Goal: Task Accomplishment & Management: Use online tool/utility

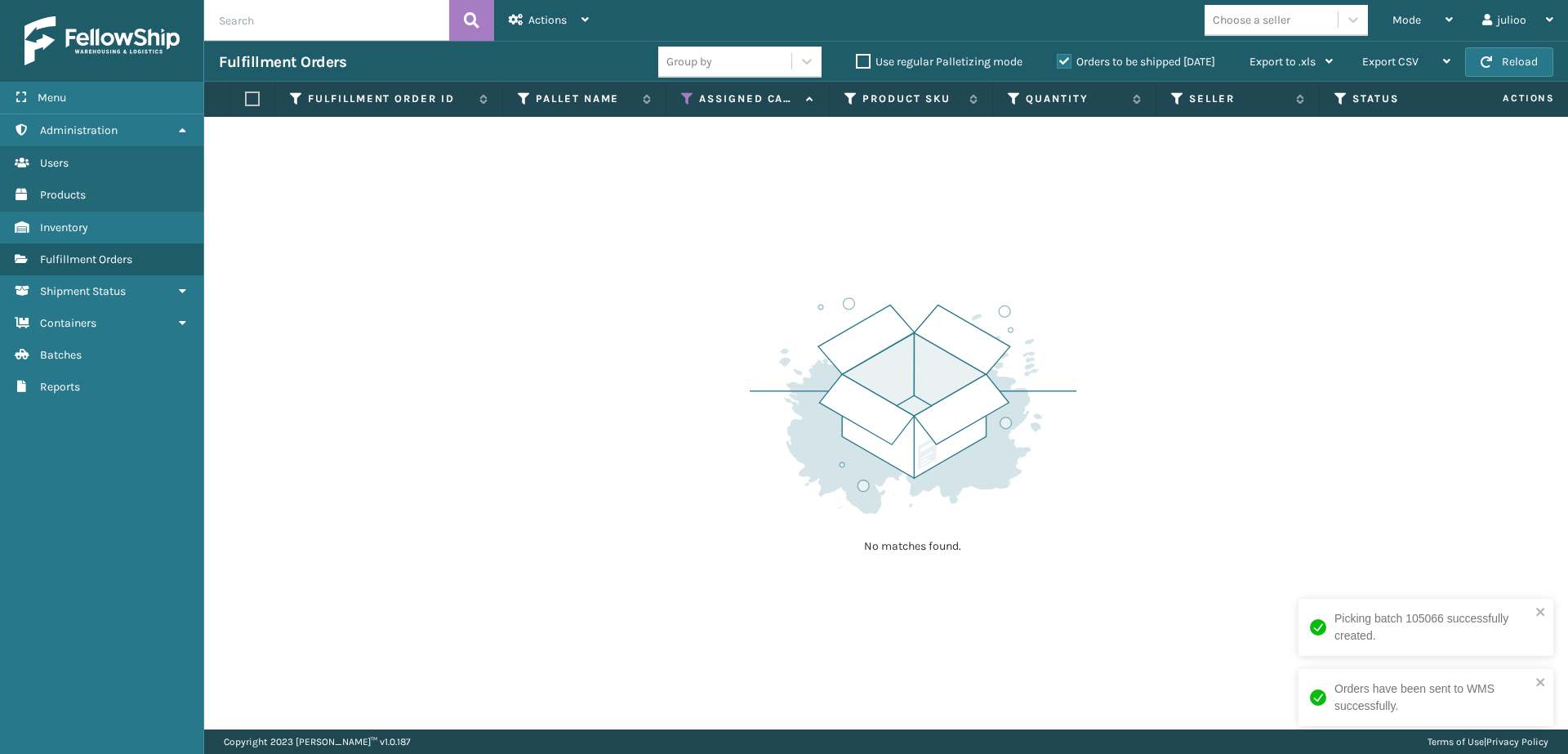
click at [685, 97] on icon at bounding box center [688, 98] width 13 height 14
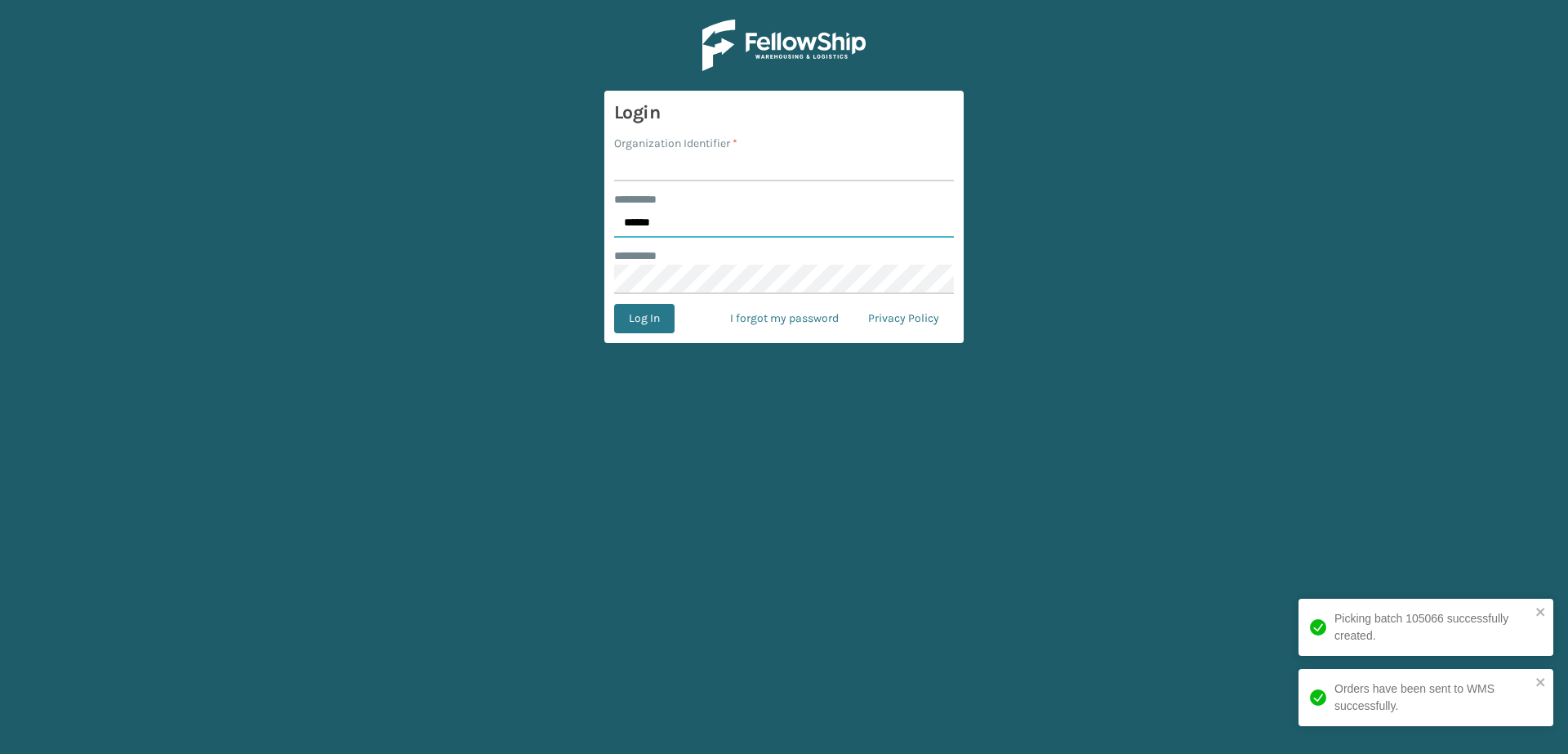
type input "******"
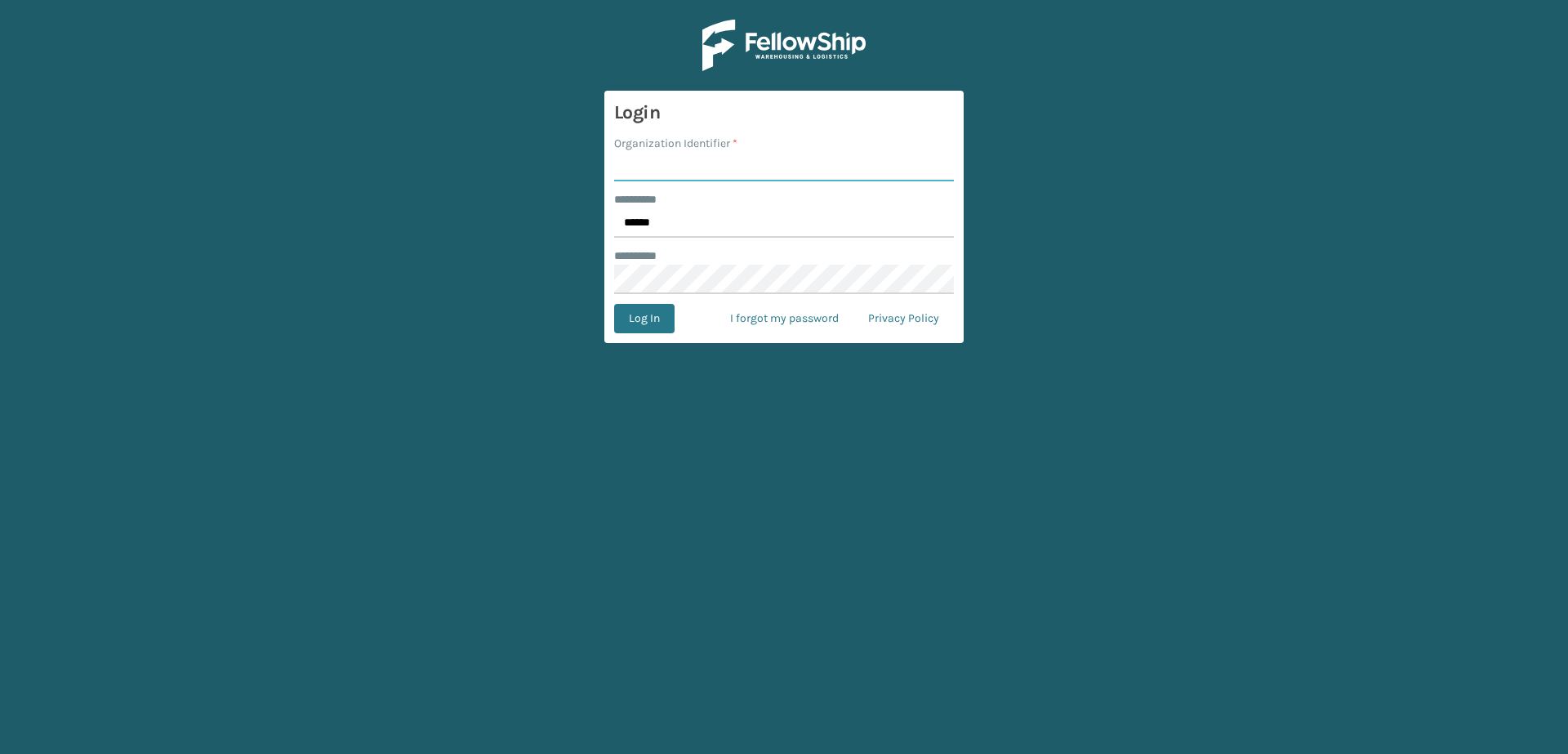
click at [717, 162] on input "Organization Identifier *" at bounding box center [784, 166] width 340 height 30
type input "A"
click at [643, 318] on button "Log In" at bounding box center [644, 318] width 60 height 30
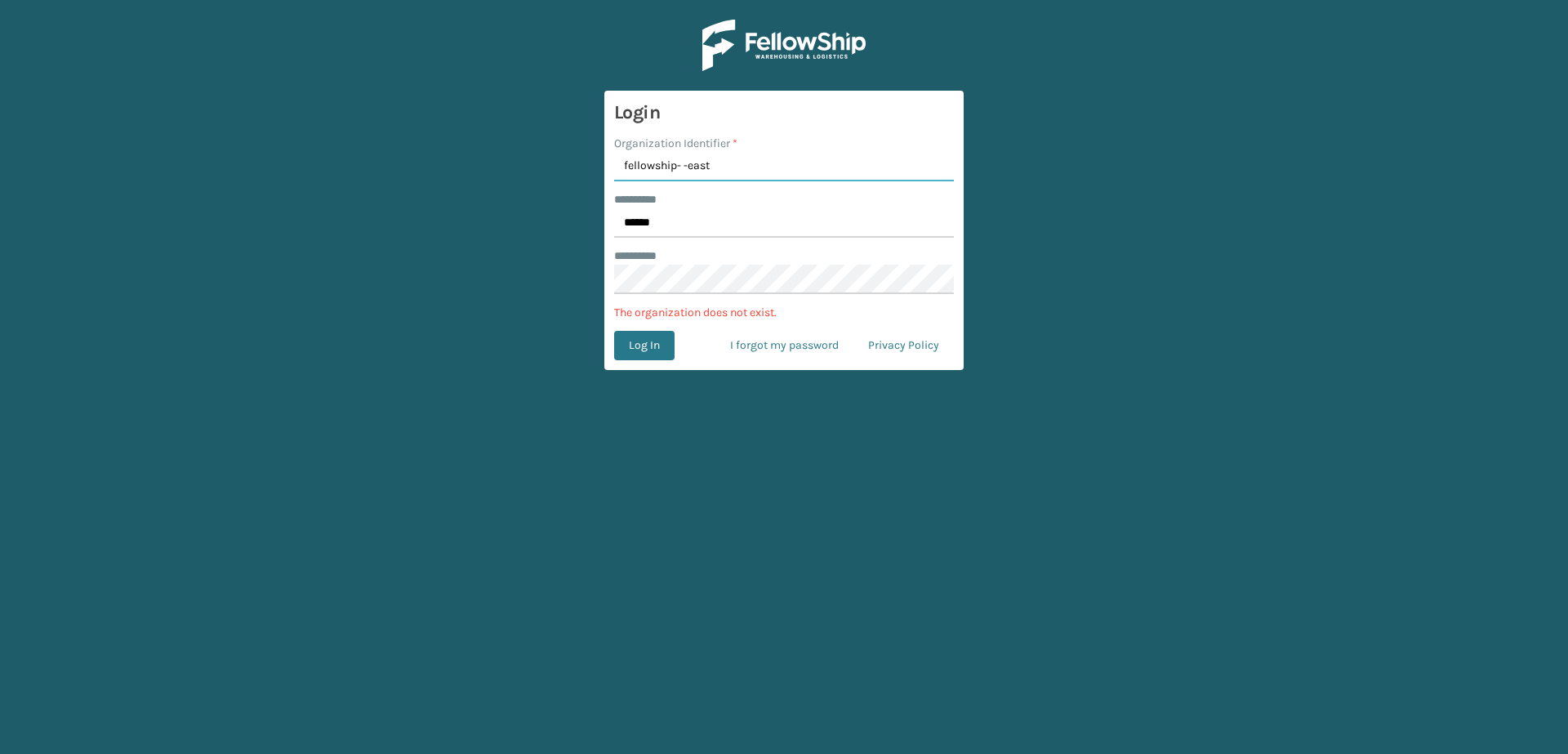
click at [679, 168] on input "fellowship- -east" at bounding box center [784, 166] width 340 height 30
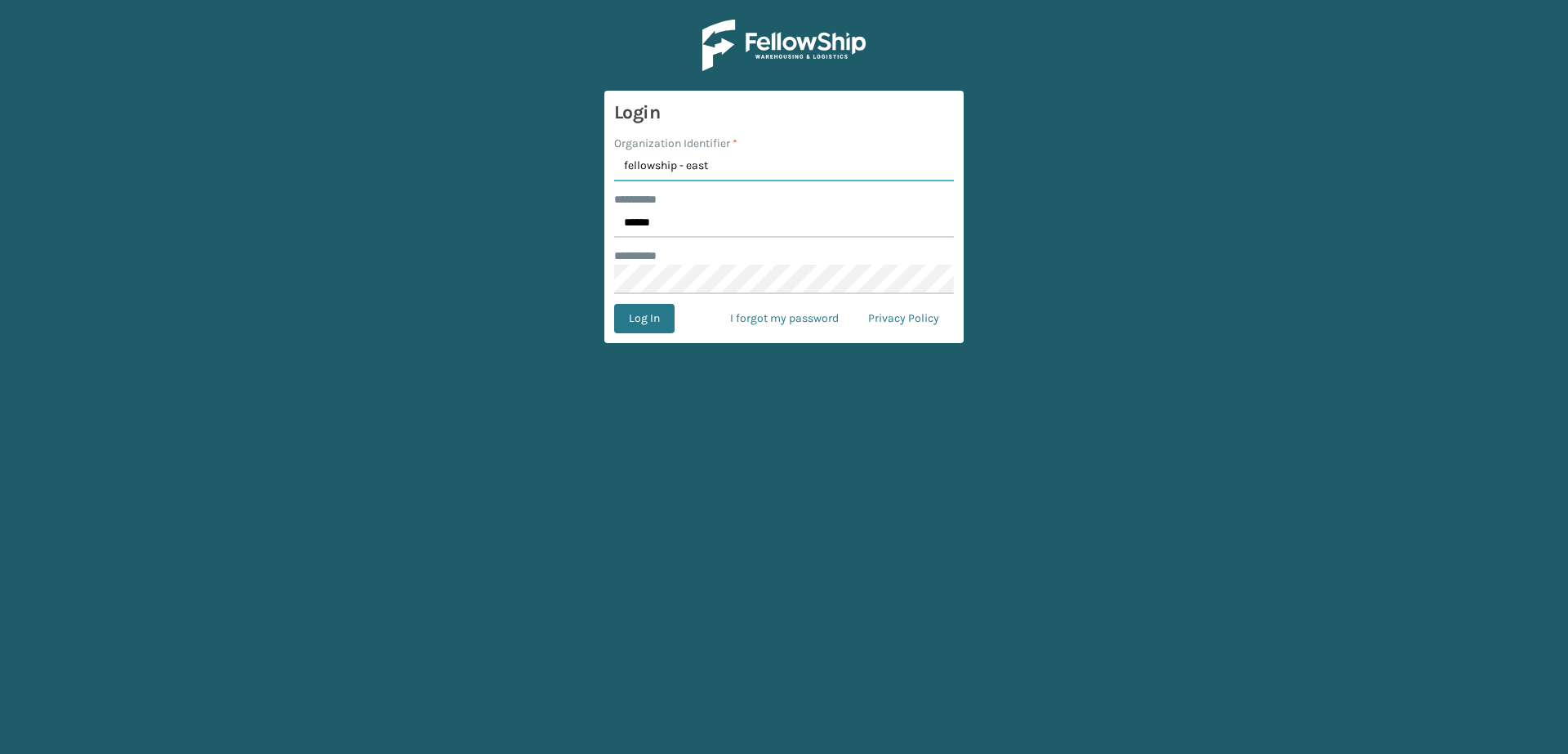
type input "fellowship - east"
click at [643, 318] on button "Log In" at bounding box center [644, 318] width 60 height 30
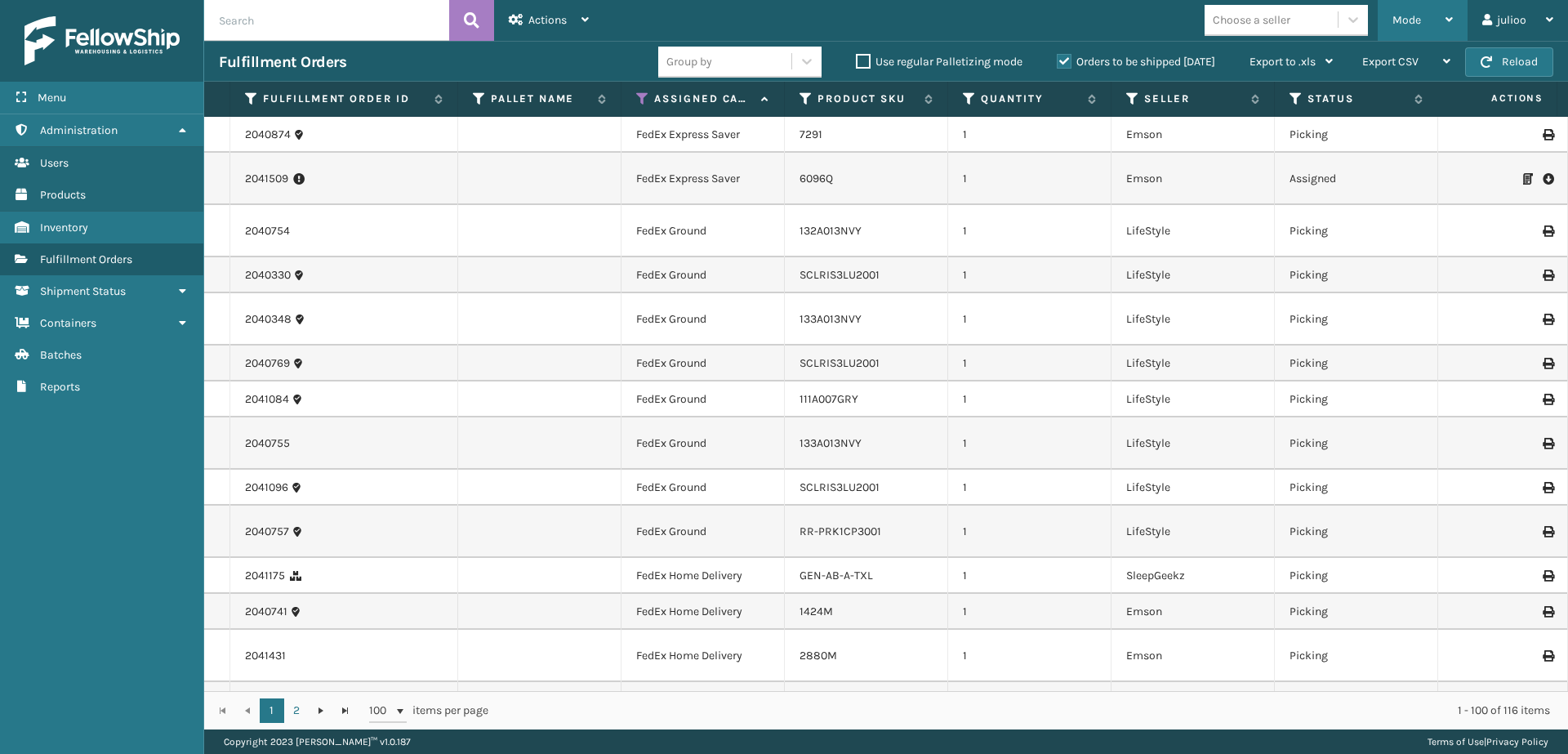
click at [1400, 15] on span "Mode" at bounding box center [1407, 20] width 29 height 14
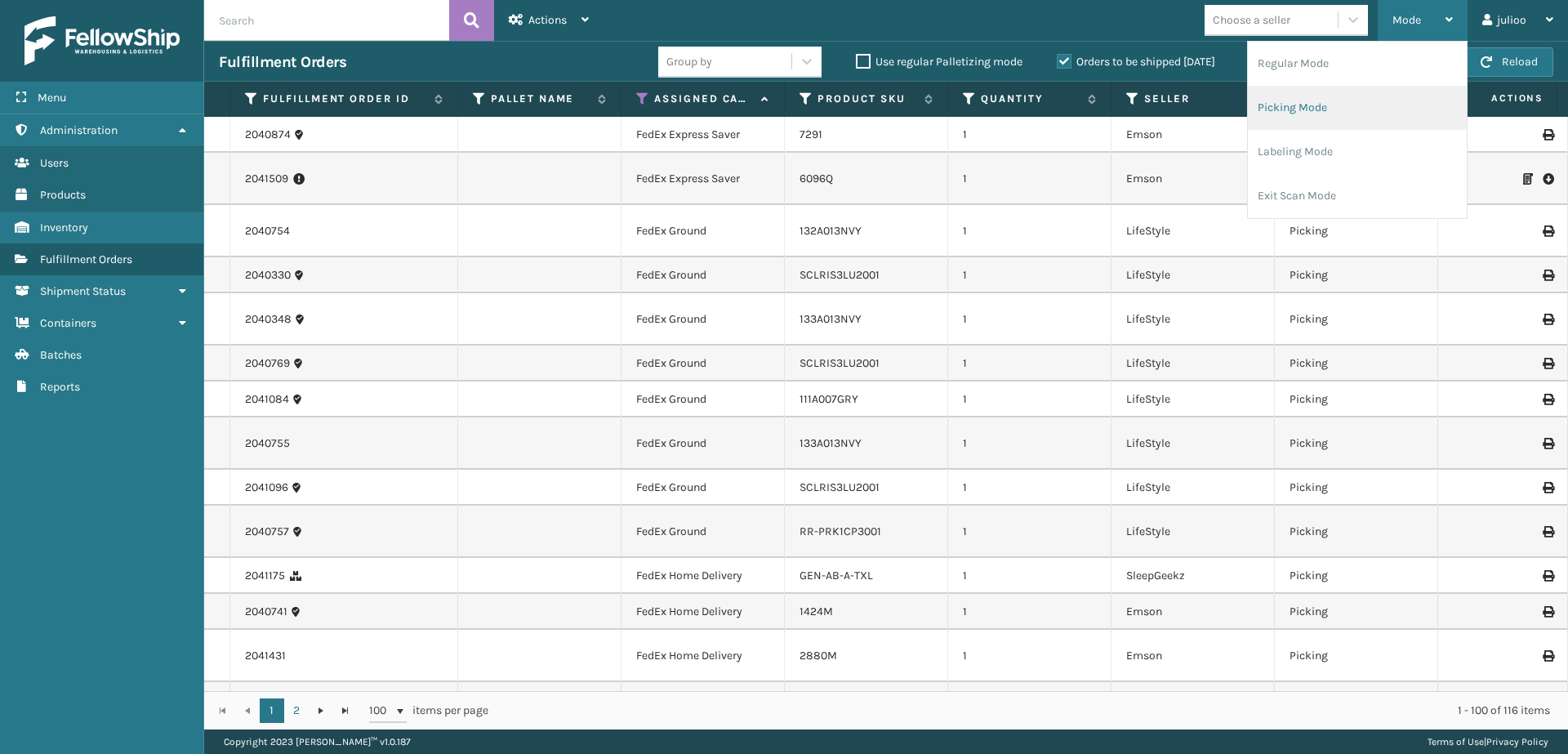
click at [1325, 106] on li "Picking Mode" at bounding box center [1357, 108] width 219 height 44
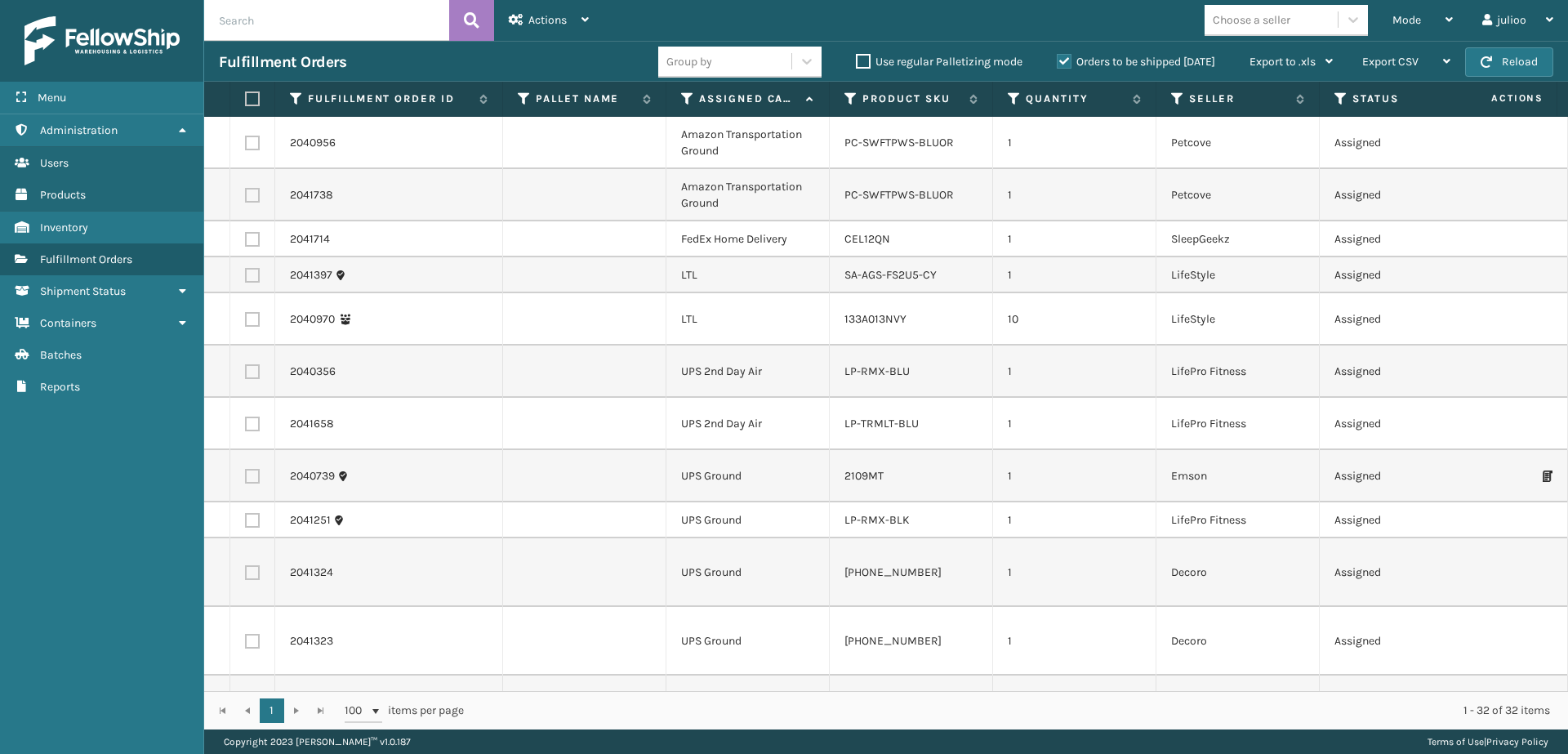
click at [255, 99] on label at bounding box center [249, 98] width 10 height 14
click at [246, 99] on input "checkbox" at bounding box center [245, 98] width 1 height 11
checkbox input "true"
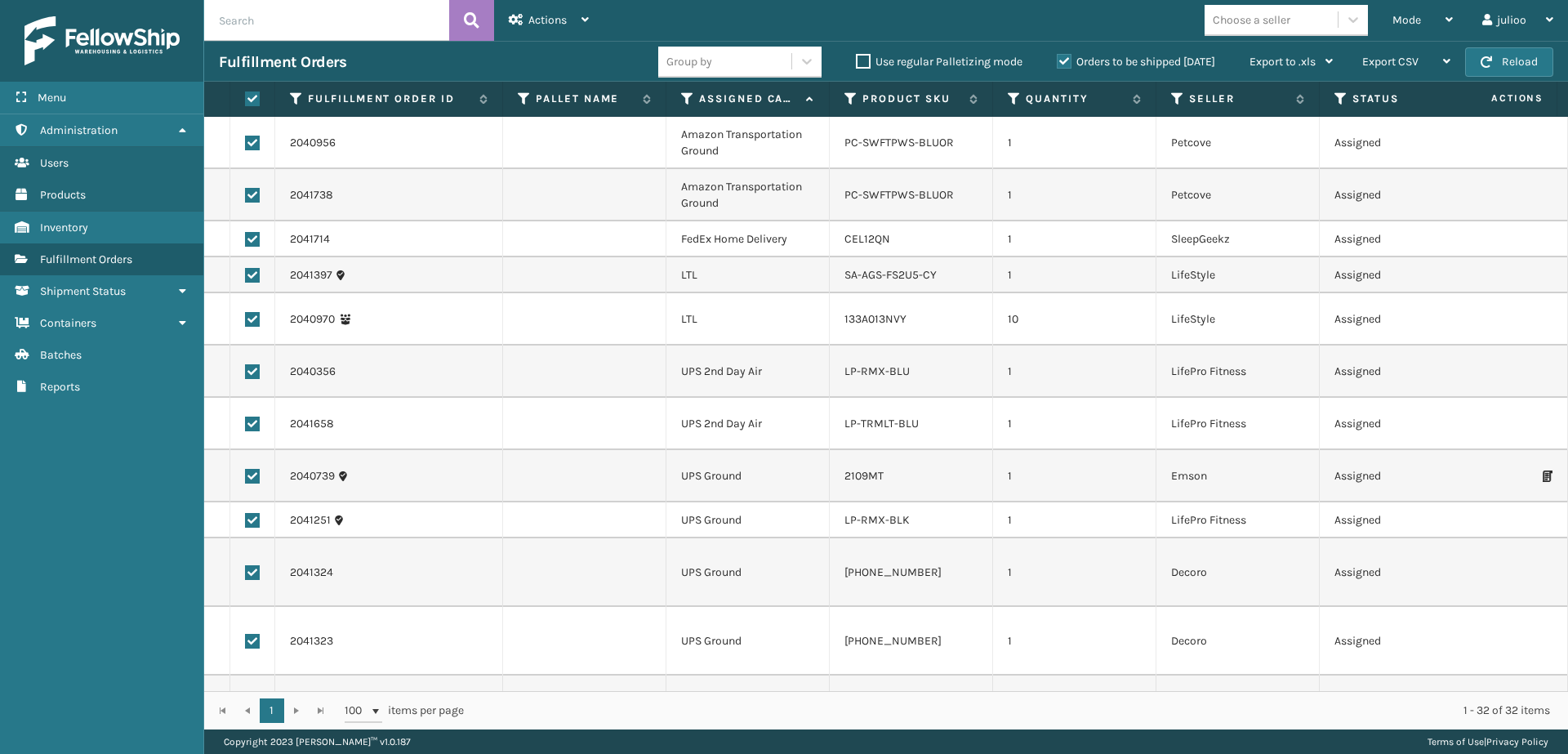
checkbox input "true"
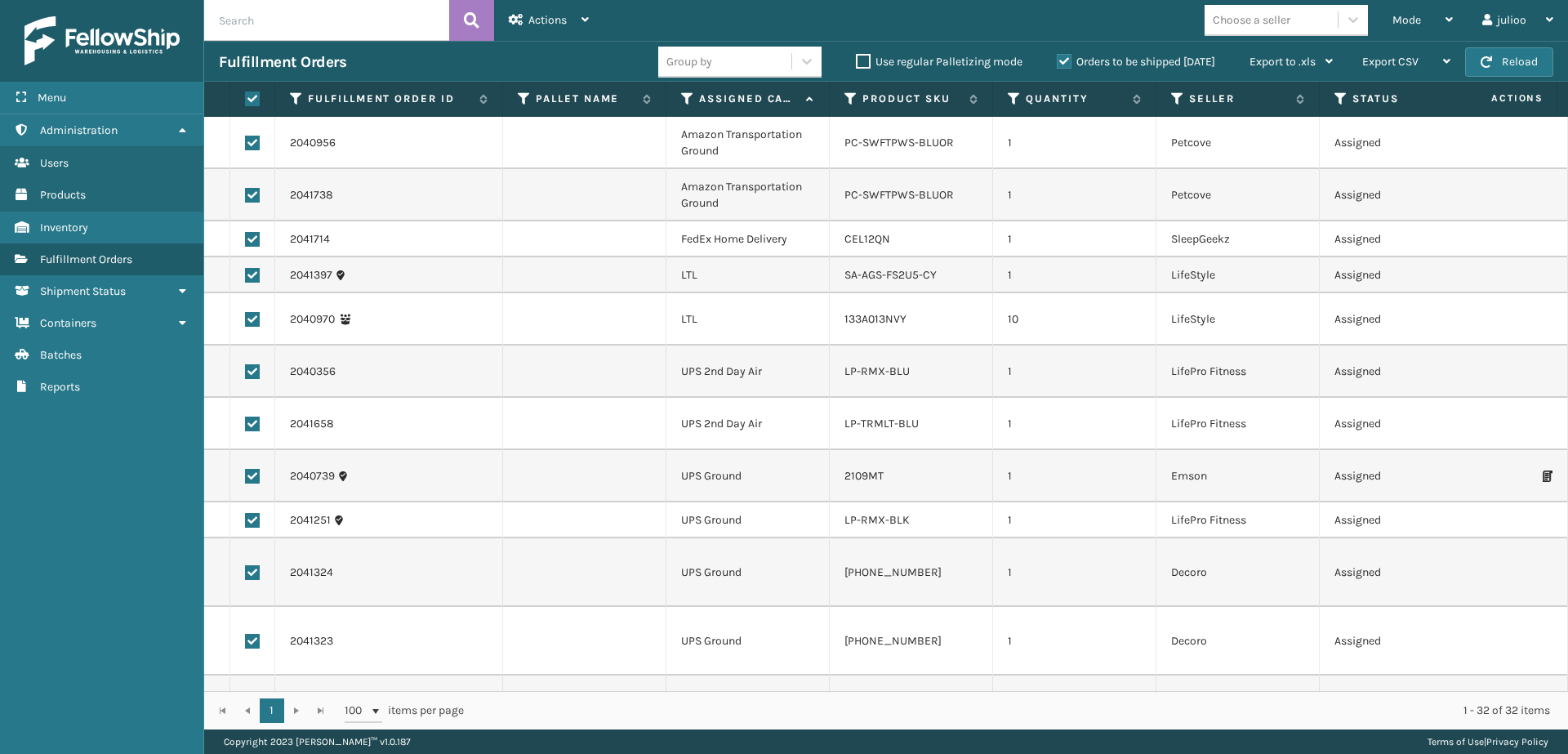
checkbox input "true"
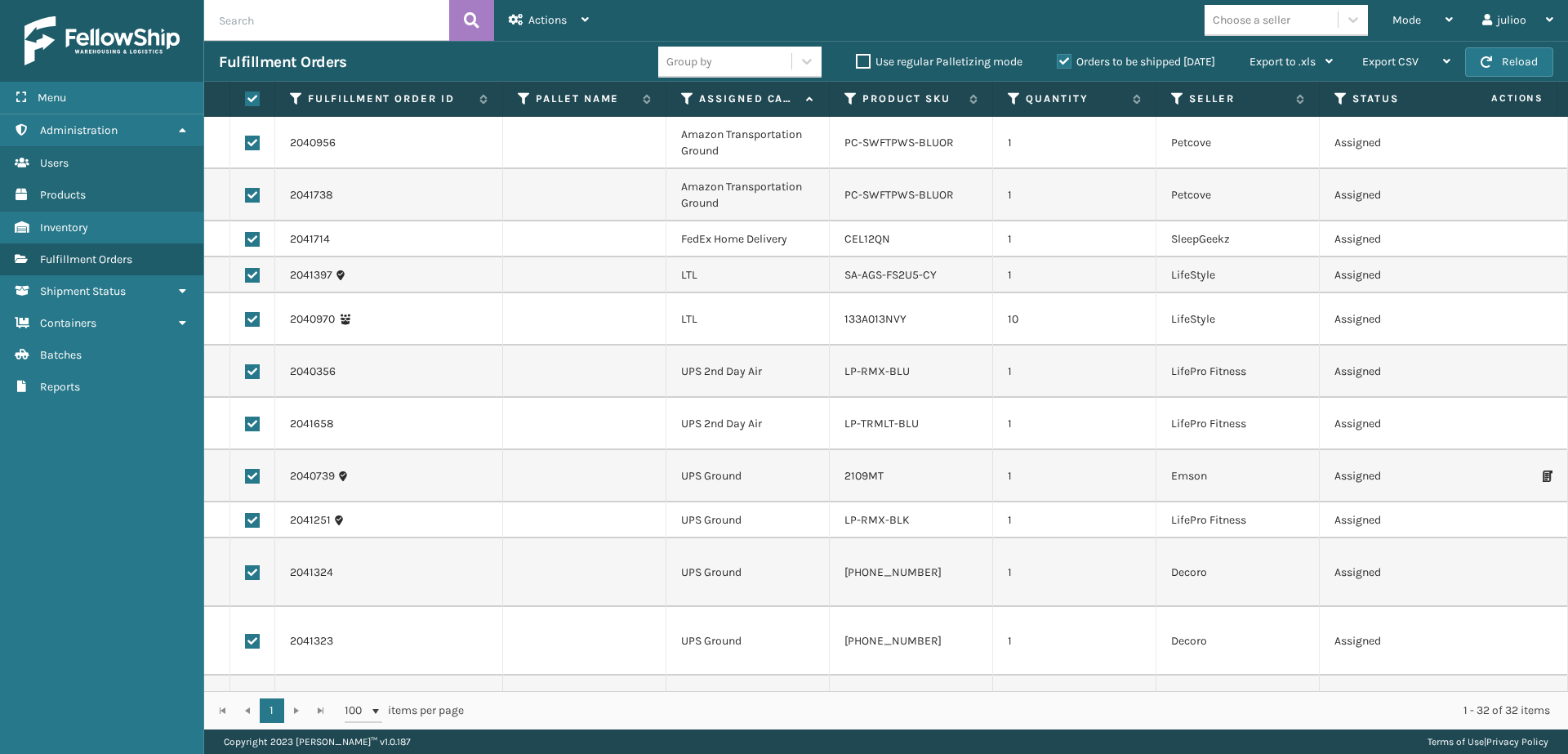
checkbox input "true"
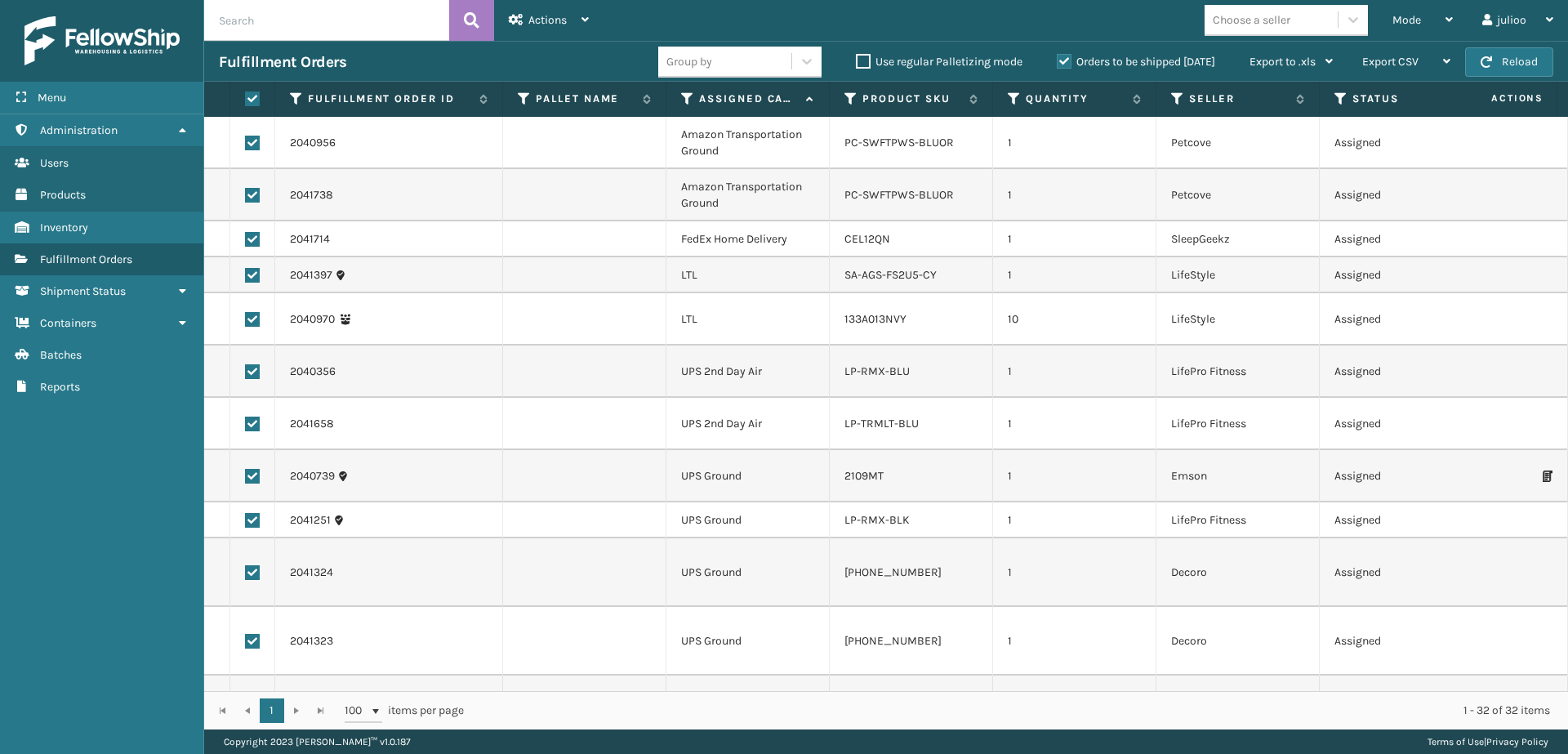
checkbox input "true"
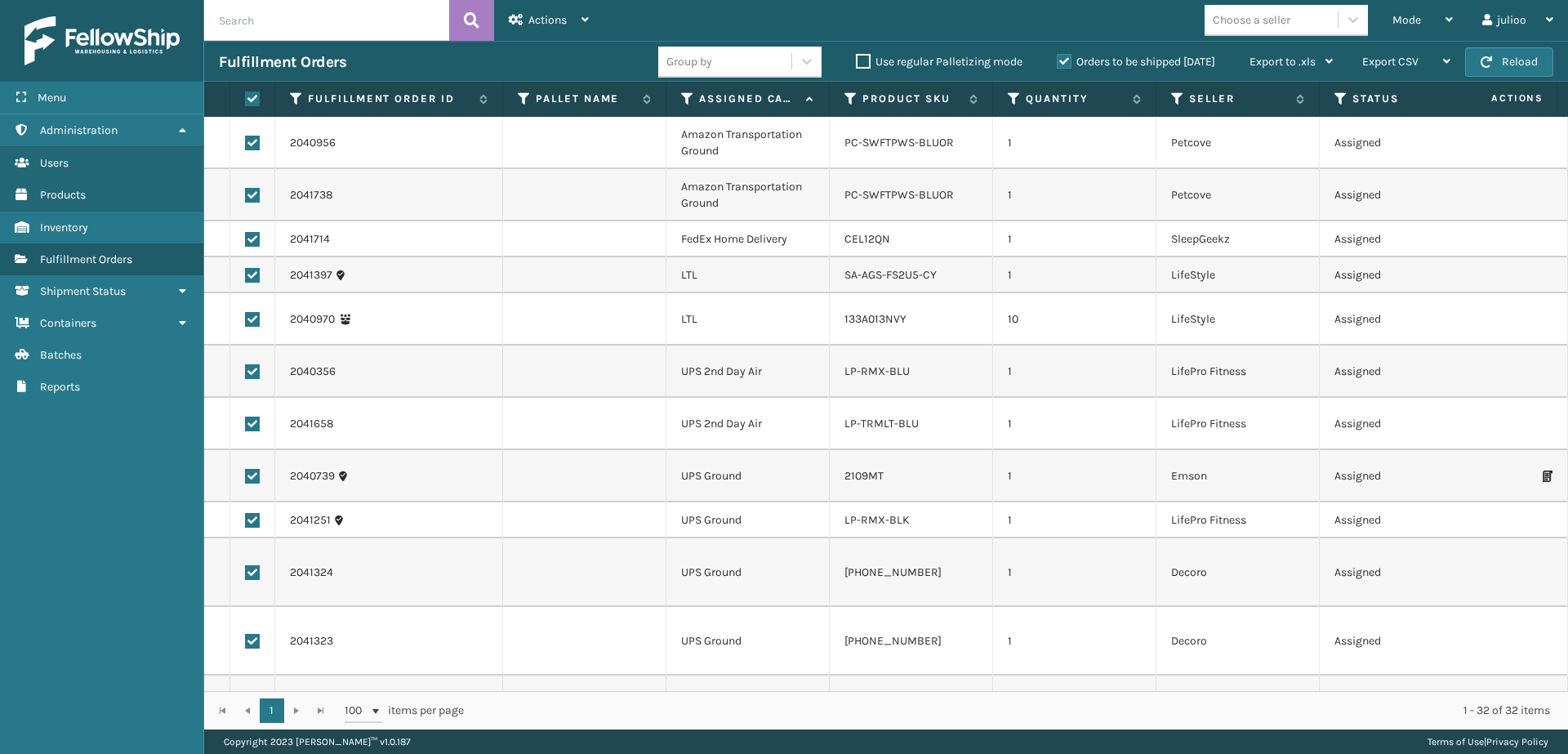
checkbox input "true"
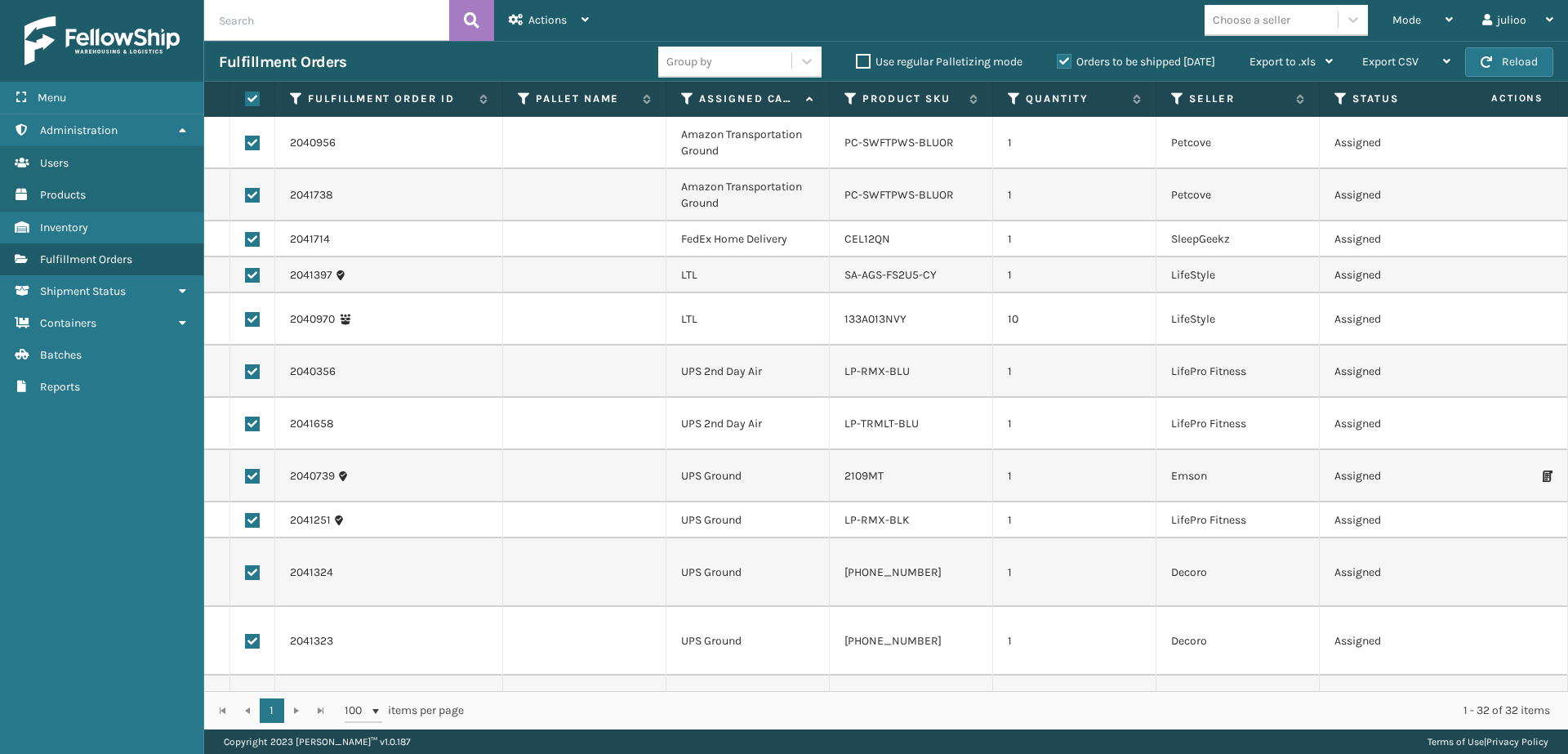
checkbox input "true"
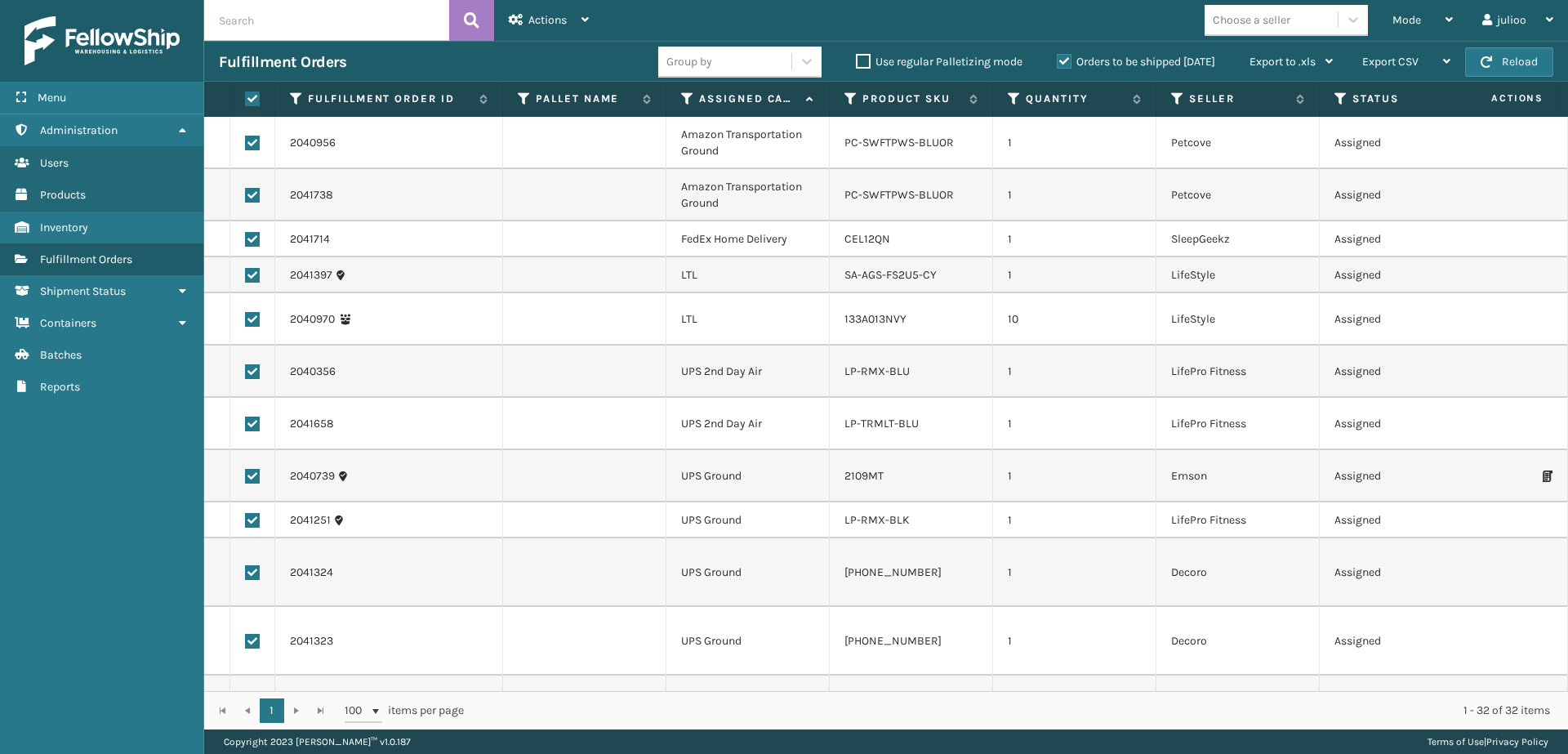
click at [254, 320] on label at bounding box center [251, 318] width 14 height 14
click at [246, 320] on input "checkbox" at bounding box center [245, 316] width 1 height 11
checkbox input "false"
click at [257, 273] on label at bounding box center [251, 274] width 14 height 14
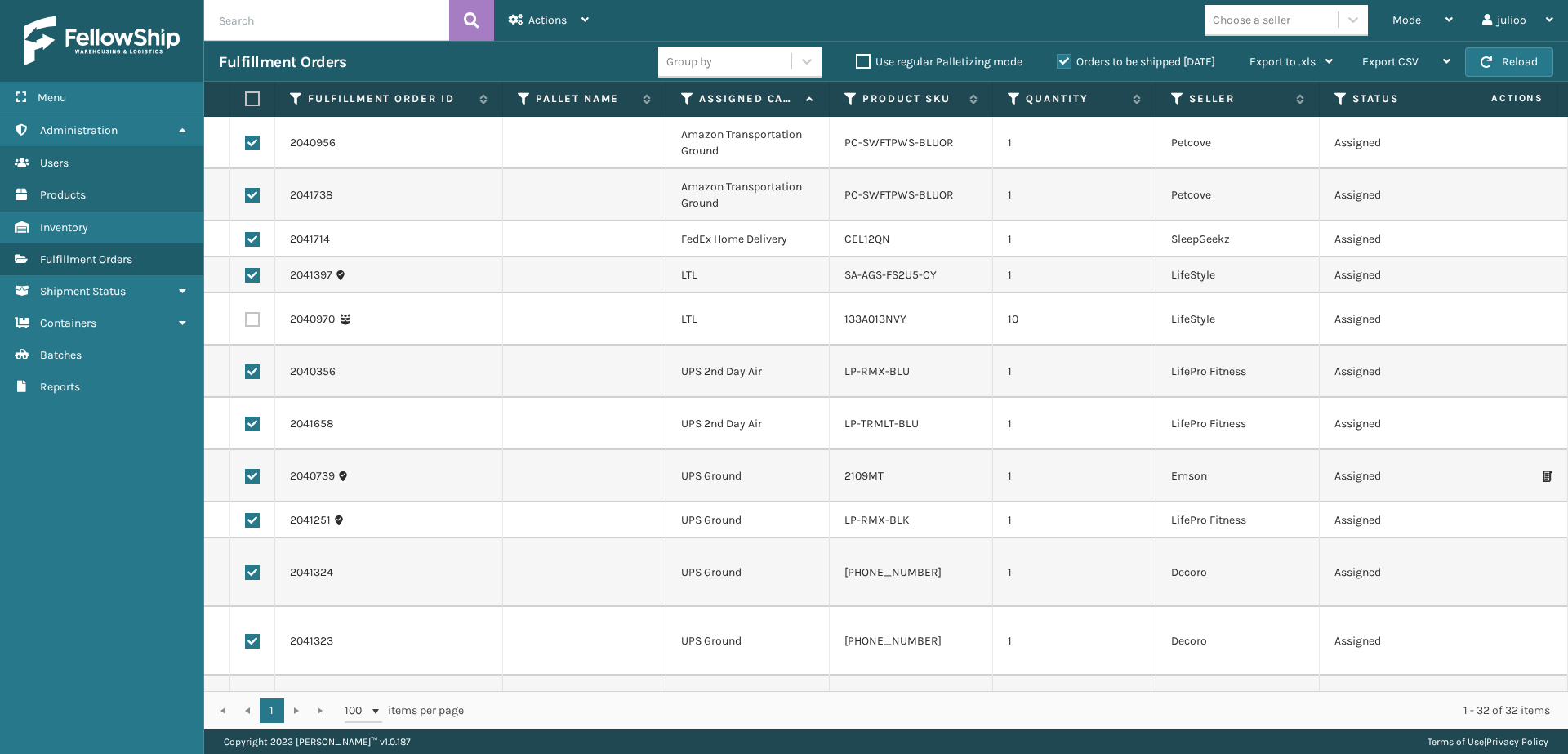
click at [246, 273] on input "checkbox" at bounding box center [245, 272] width 1 height 11
checkbox input "false"
click at [253, 241] on label at bounding box center [251, 239] width 14 height 14
click at [246, 241] on input "checkbox" at bounding box center [245, 237] width 1 height 11
checkbox input "false"
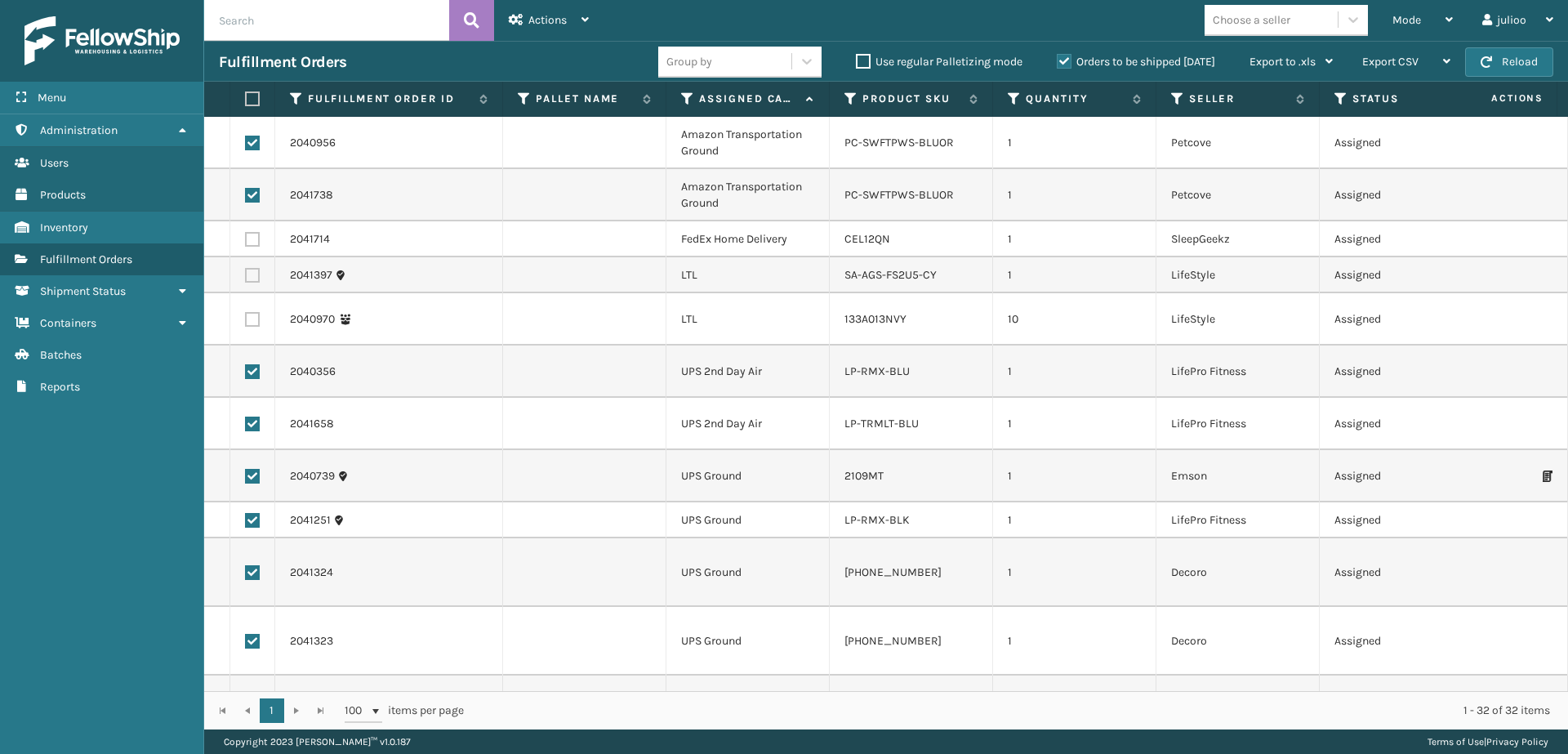
click at [253, 189] on label at bounding box center [251, 195] width 14 height 14
click at [246, 189] on input "checkbox" at bounding box center [245, 193] width 1 height 11
checkbox input "false"
click at [253, 143] on label at bounding box center [251, 142] width 14 height 14
click at [246, 143] on input "checkbox" at bounding box center [245, 140] width 1 height 11
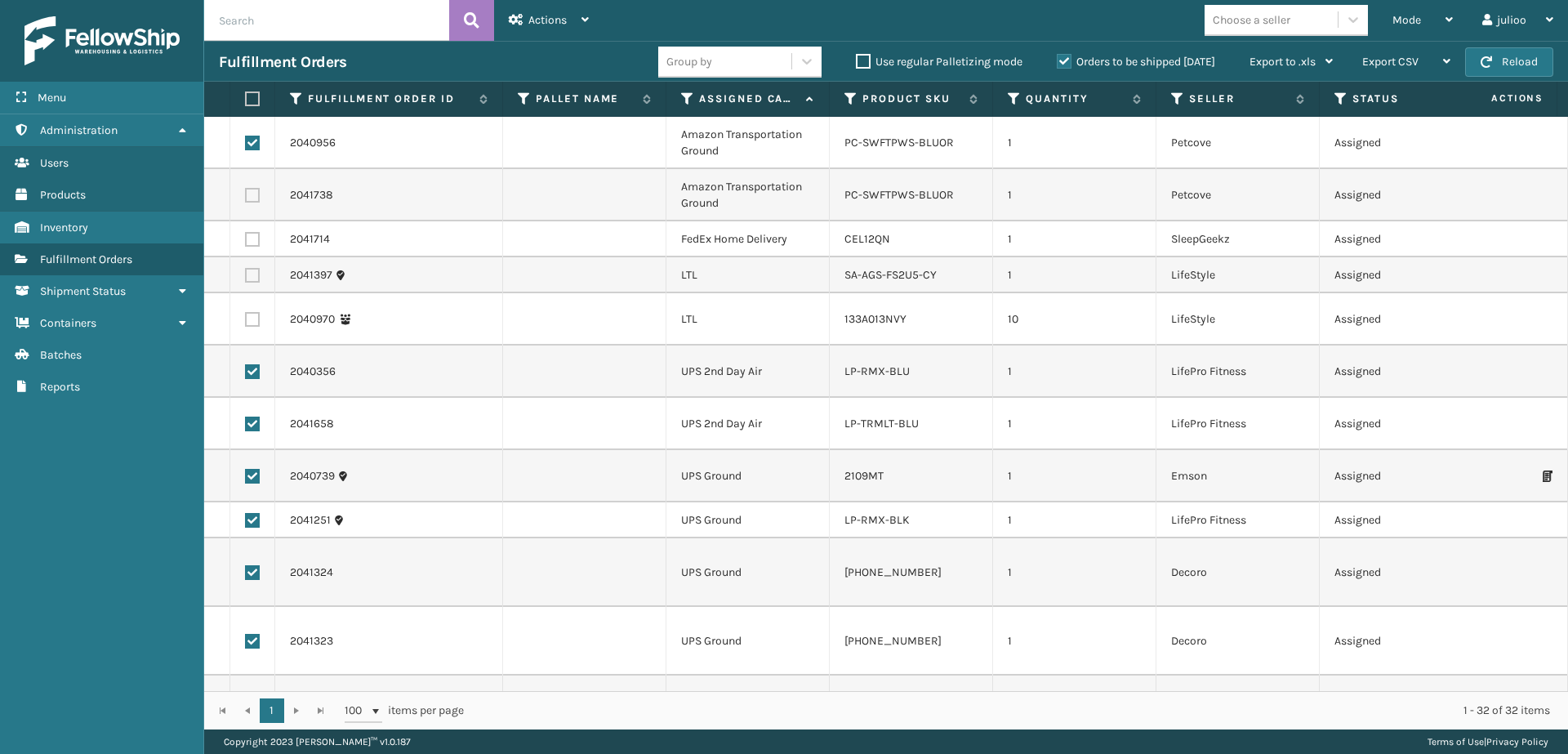
checkbox input "false"
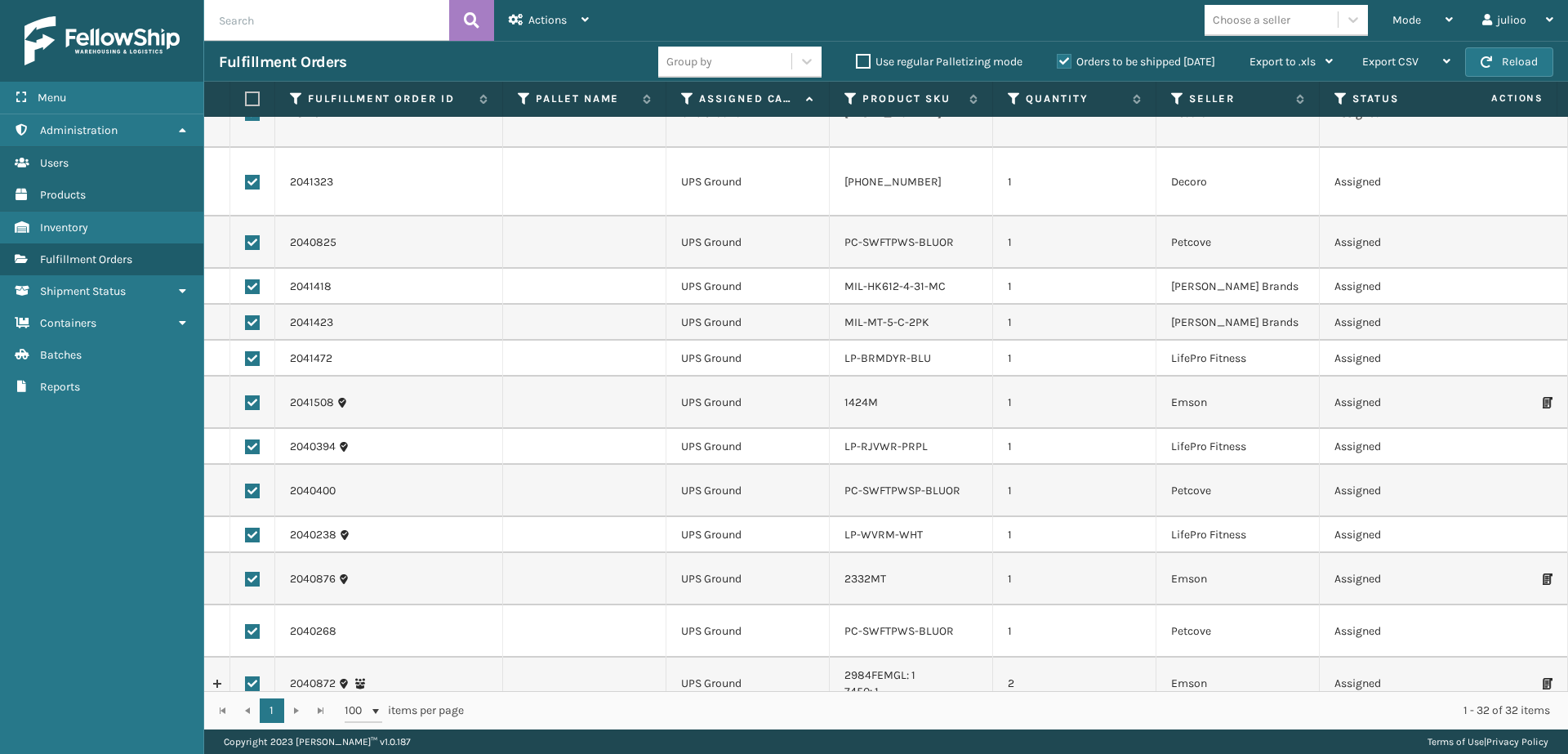
scroll to position [963, 0]
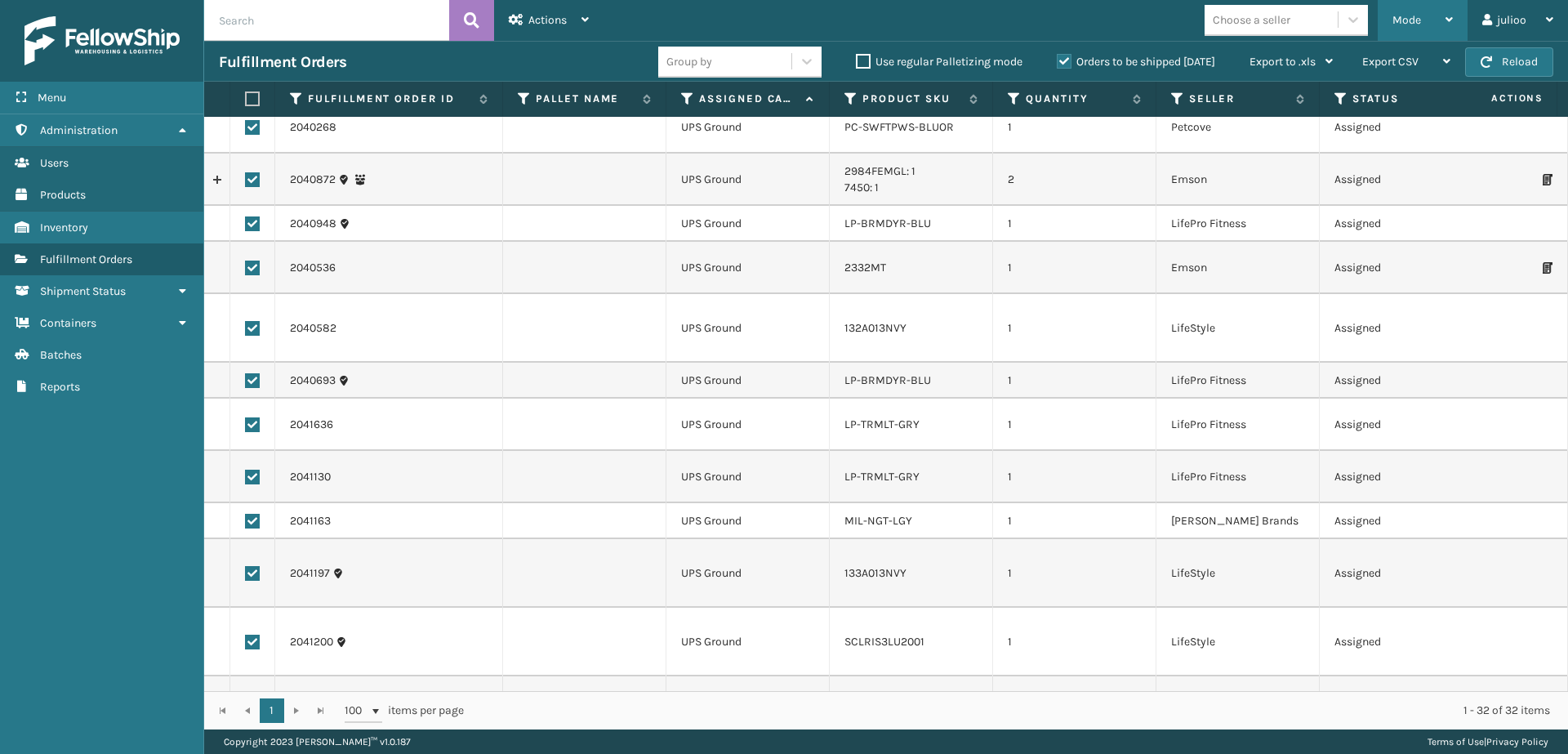
click at [1432, 8] on div "Mode" at bounding box center [1422, 20] width 60 height 41
click at [553, 14] on span "Actions" at bounding box center [548, 20] width 38 height 14
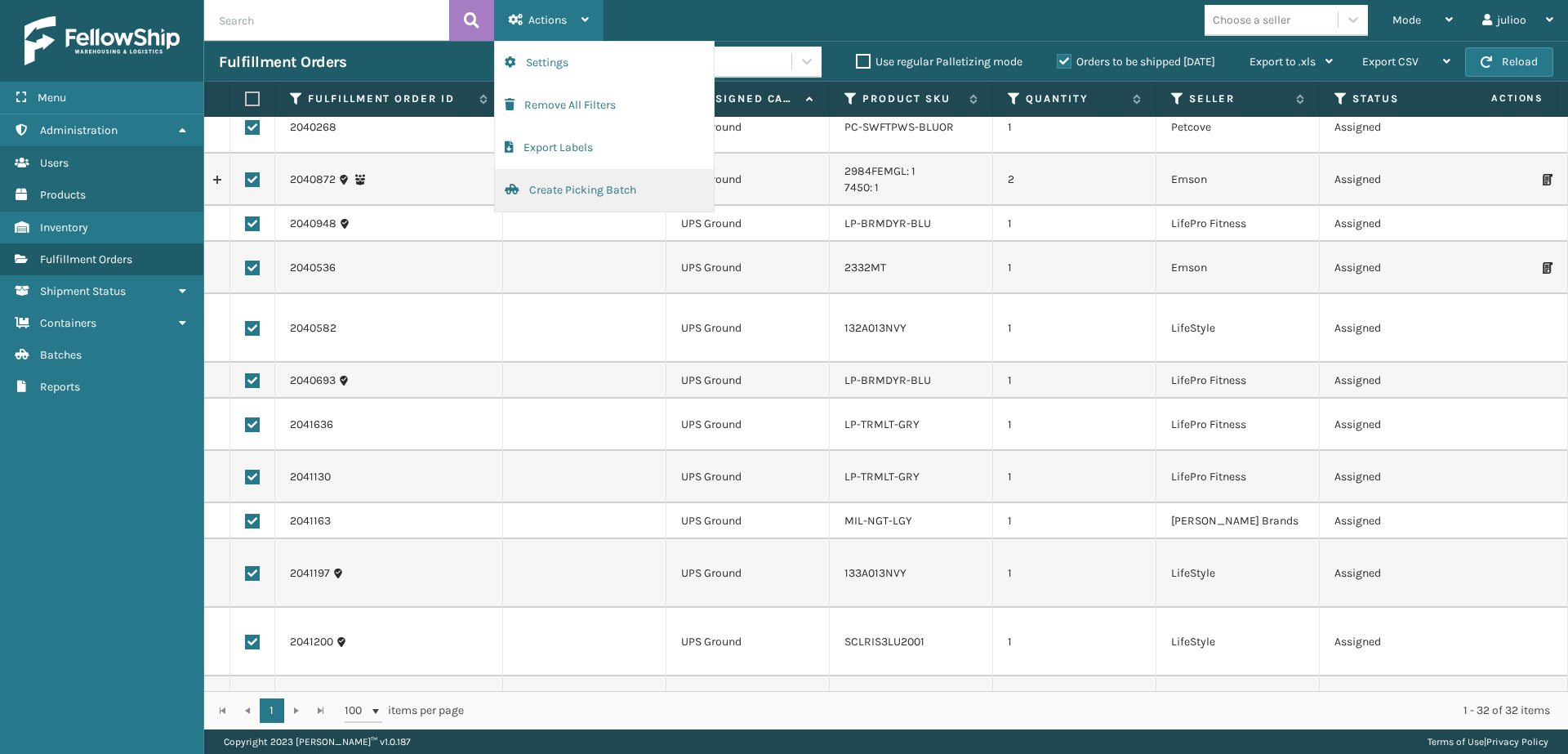
click at [568, 191] on button "Create Picking Batch" at bounding box center [604, 190] width 219 height 42
